Goal: Task Accomplishment & Management: Use online tool/utility

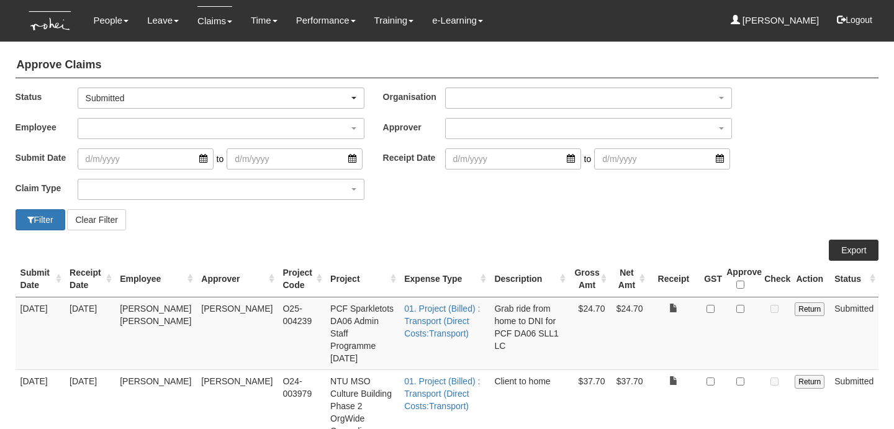
select select "50"
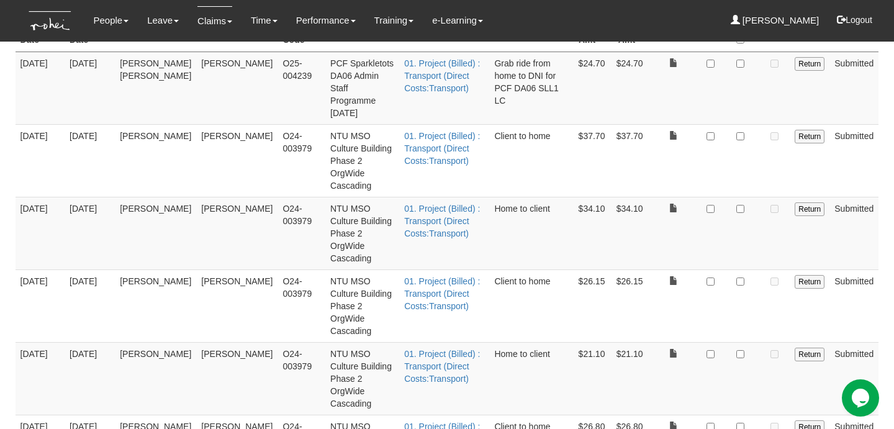
scroll to position [243, 0]
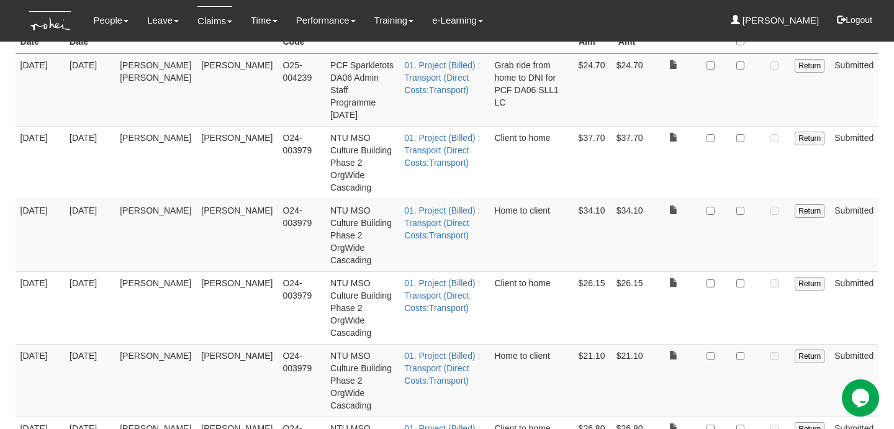
checkbox input "true"
click at [742, 424] on input "checkbox" at bounding box center [740, 428] width 8 height 8
checkbox input "true"
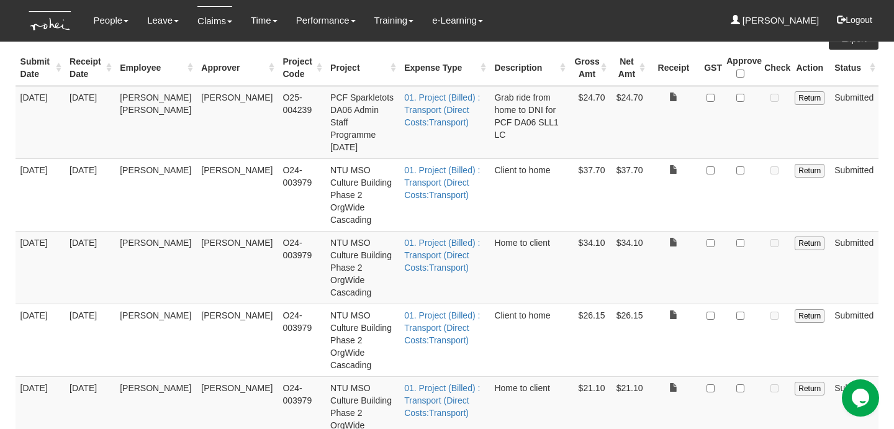
scroll to position [210, 0]
click at [739, 385] on input "checkbox" at bounding box center [740, 389] width 8 height 8
checkbox input "true"
click at [738, 312] on input "checkbox" at bounding box center [740, 316] width 8 height 8
checkbox input "true"
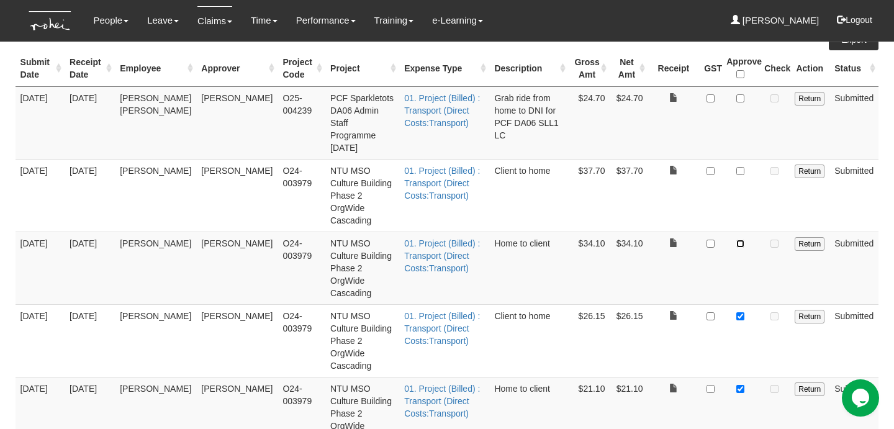
click at [743, 240] on input "checkbox" at bounding box center [740, 244] width 8 height 8
checkbox input "true"
click at [740, 167] on input "checkbox" at bounding box center [740, 171] width 8 height 8
checkbox input "true"
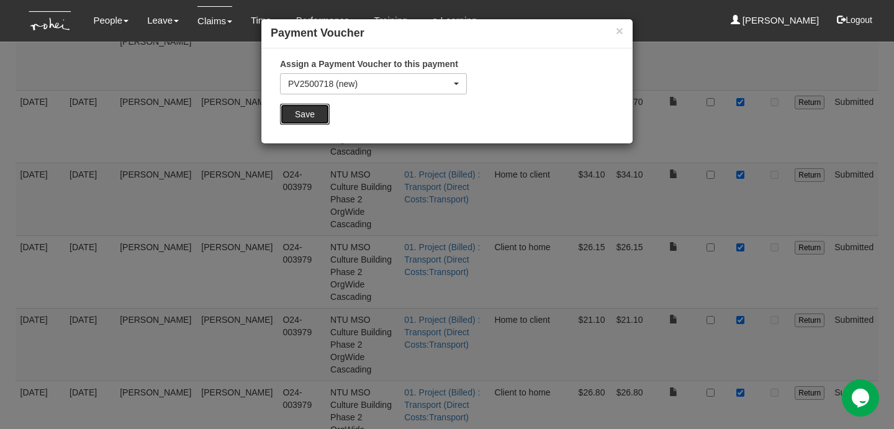
click at [313, 112] on input "Save" at bounding box center [305, 114] width 50 height 21
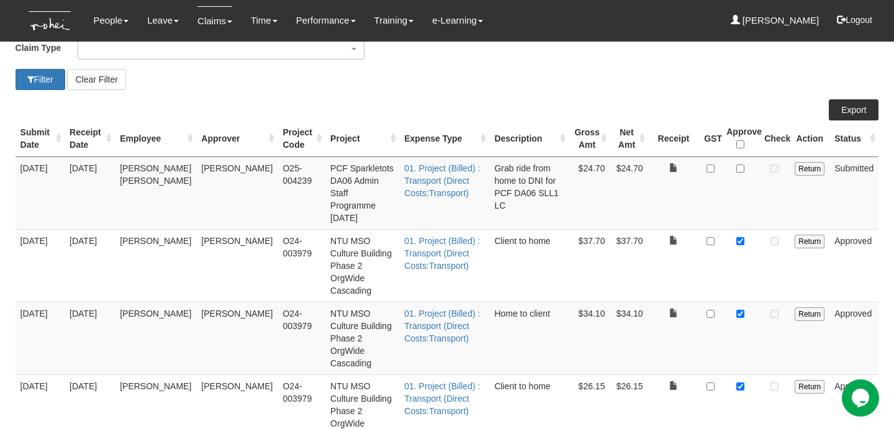
scroll to position [132, 0]
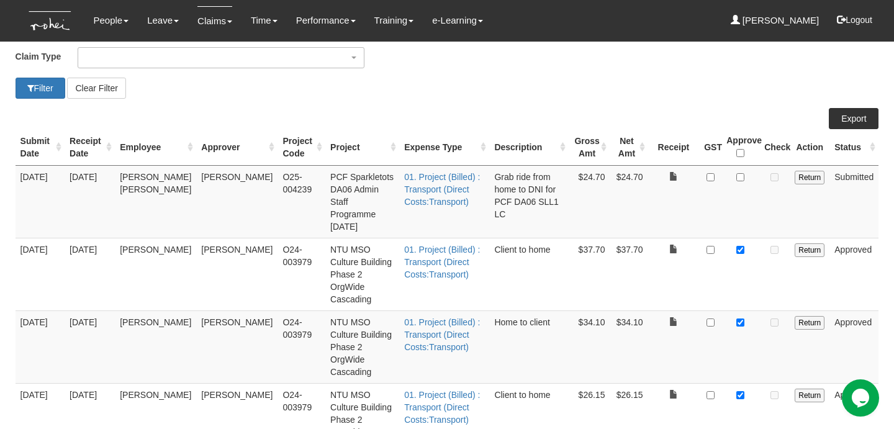
click at [726, 209] on td at bounding box center [740, 201] width 38 height 73
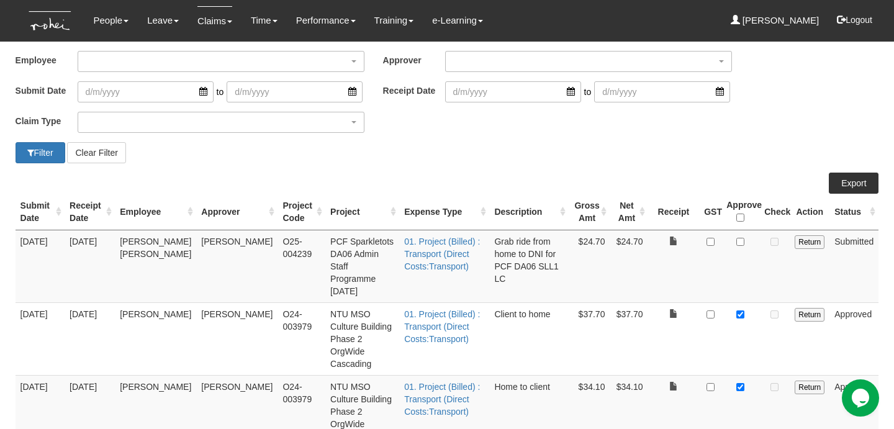
scroll to position [0, 0]
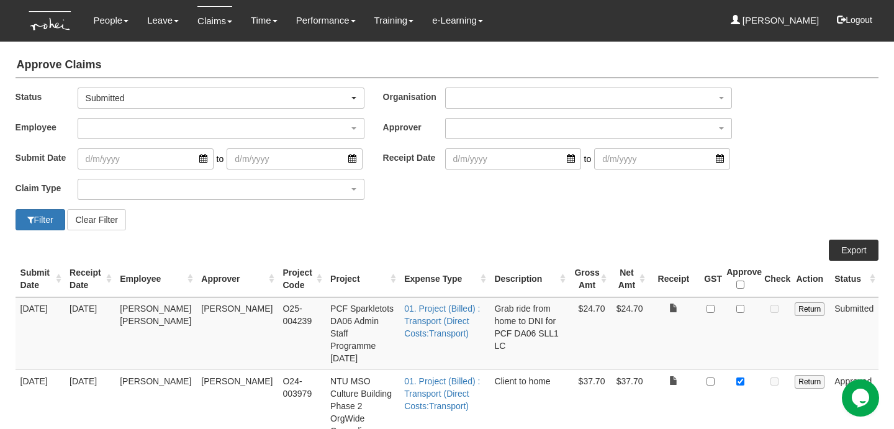
click at [737, 305] on td at bounding box center [740, 333] width 38 height 73
click at [738, 307] on input "checkbox" at bounding box center [740, 309] width 8 height 8
checkbox input "true"
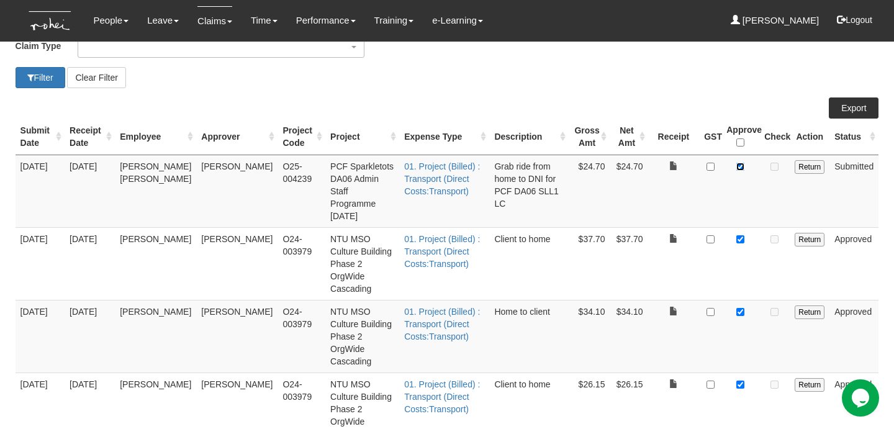
scroll to position [279, 0]
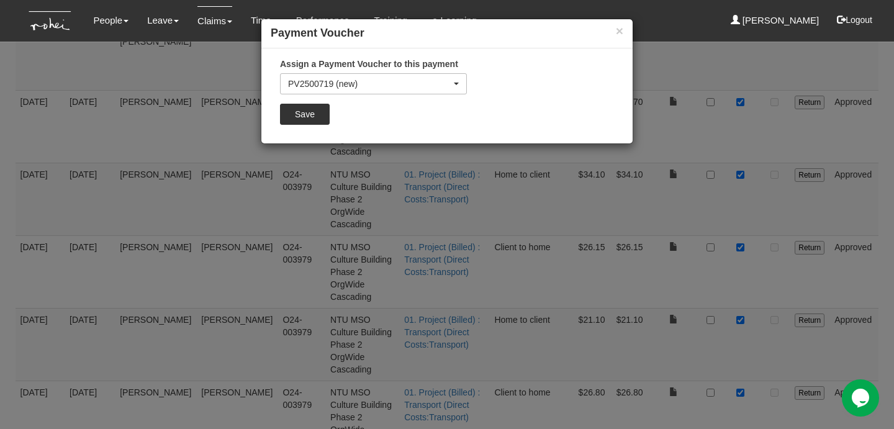
click at [308, 117] on input "Save" at bounding box center [305, 114] width 50 height 21
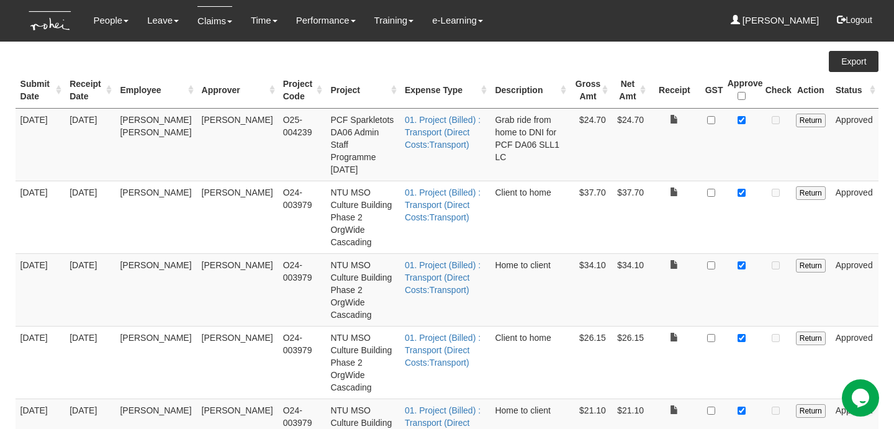
scroll to position [187, 0]
